Goal: Task Accomplishment & Management: Manage account settings

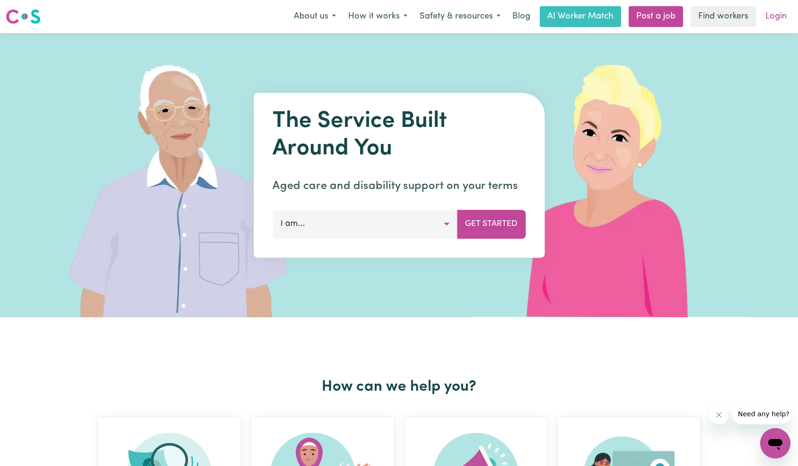
click at [773, 16] on link "Login" at bounding box center [776, 16] width 33 height 21
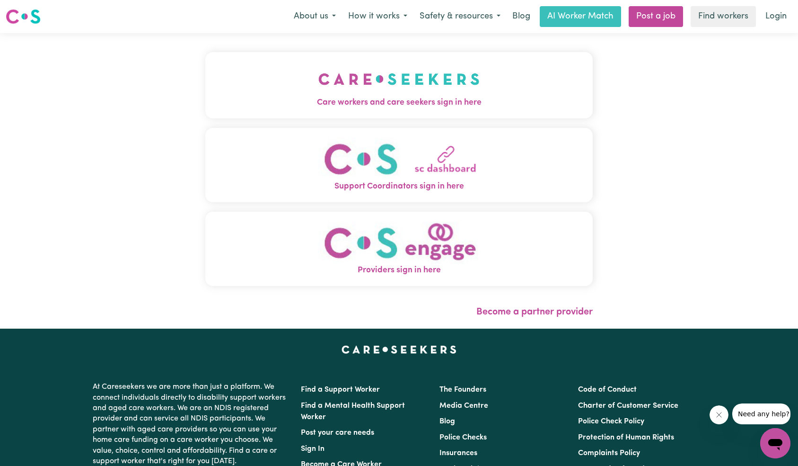
click at [216, 116] on button "Care workers and care seekers sign in here" at bounding box center [399, 85] width 388 height 66
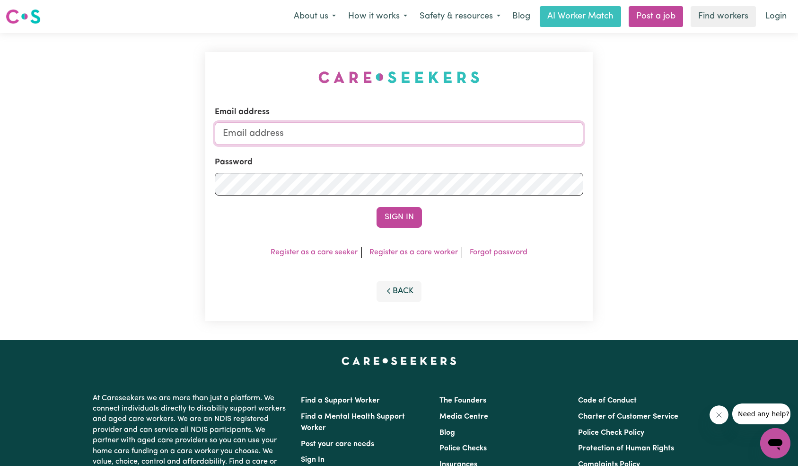
click at [449, 133] on input "Email address" at bounding box center [399, 133] width 369 height 23
paste input "[EMAIL_ADDRESS][DOMAIN_NAME]"
click at [411, 215] on button "Sign In" at bounding box center [399, 217] width 45 height 21
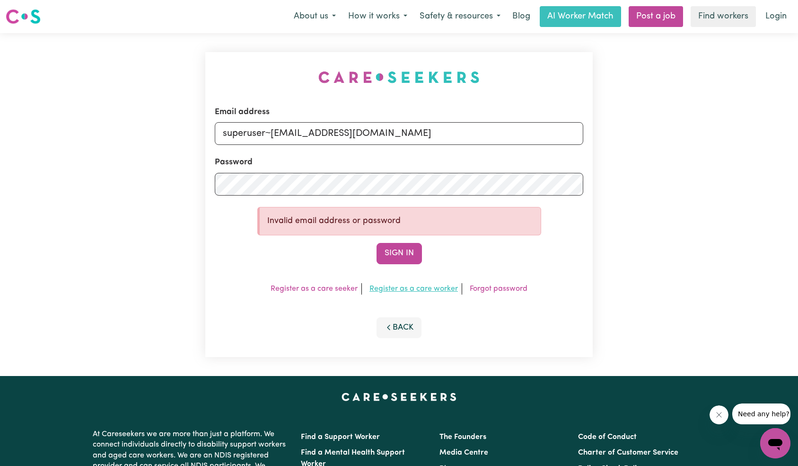
click at [401, 249] on button "Sign In" at bounding box center [399, 253] width 45 height 21
click at [403, 254] on button "Sign In" at bounding box center [399, 253] width 45 height 21
click at [404, 255] on button "Sign In" at bounding box center [399, 253] width 45 height 21
drag, startPoint x: 292, startPoint y: 133, endPoint x: 439, endPoint y: 206, distance: 164.2
click at [470, 129] on input "superuser~[EMAIL_ADDRESS][DOMAIN_NAME]" at bounding box center [399, 133] width 369 height 23
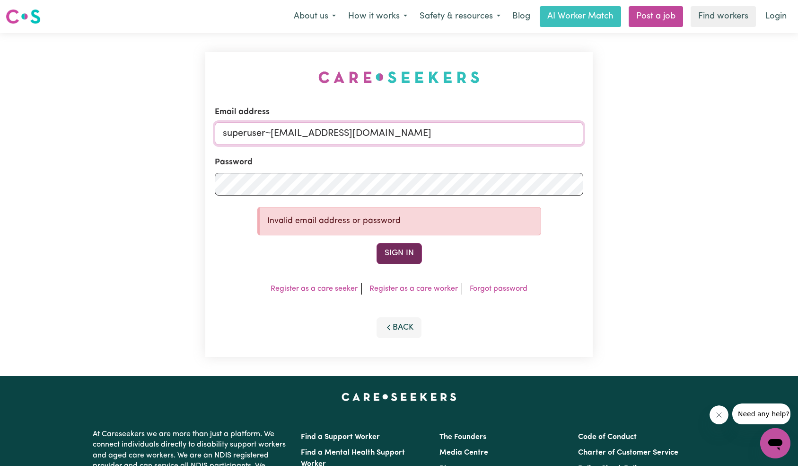
paste input "[EMAIL_ADDRESS][DOMAIN_NAME]"
type input "[EMAIL_ADDRESS][DOMAIN_NAME]"
click at [401, 247] on button "Sign In" at bounding box center [399, 253] width 45 height 21
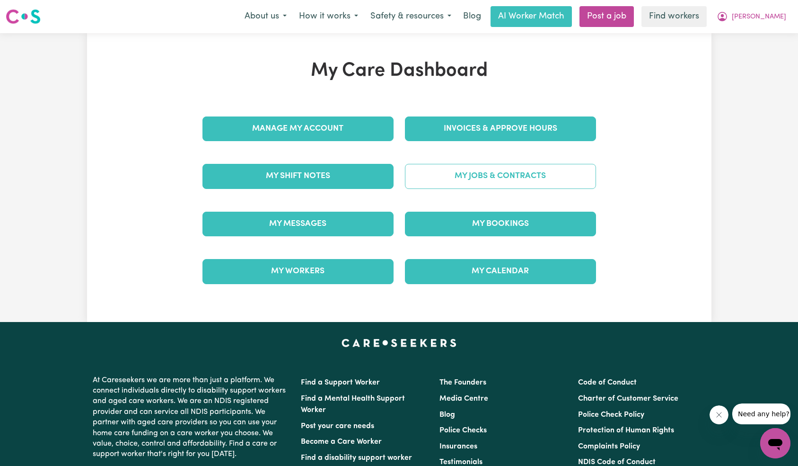
click at [511, 186] on link "My Jobs & Contracts" at bounding box center [500, 176] width 191 height 25
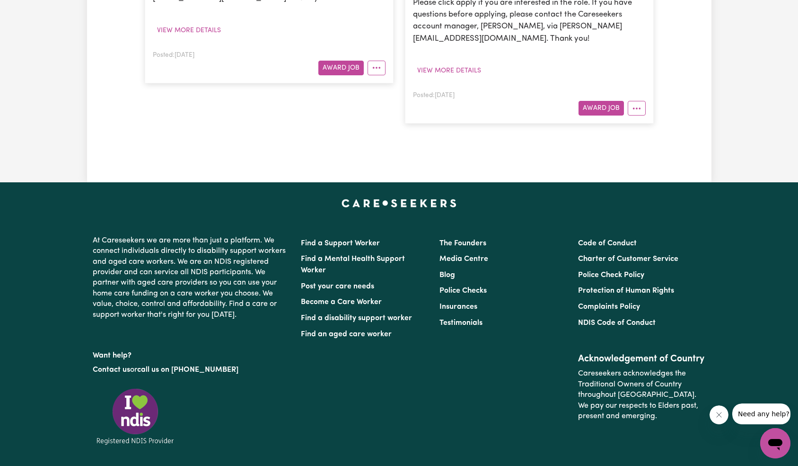
scroll to position [52, 0]
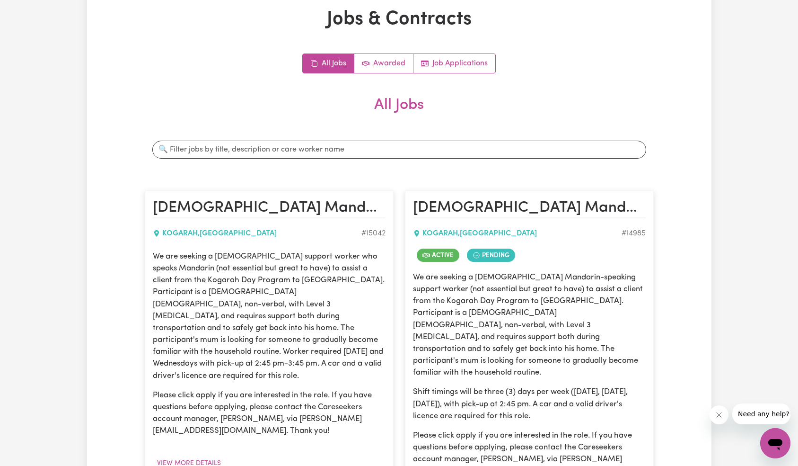
click at [761, 127] on div "Jobs & Contracts All Jobs Awarded Job Applications All Jobs Search jobs [DEMOGR…" at bounding box center [399, 298] width 798 height 633
